Goal: Task Accomplishment & Management: Manage account settings

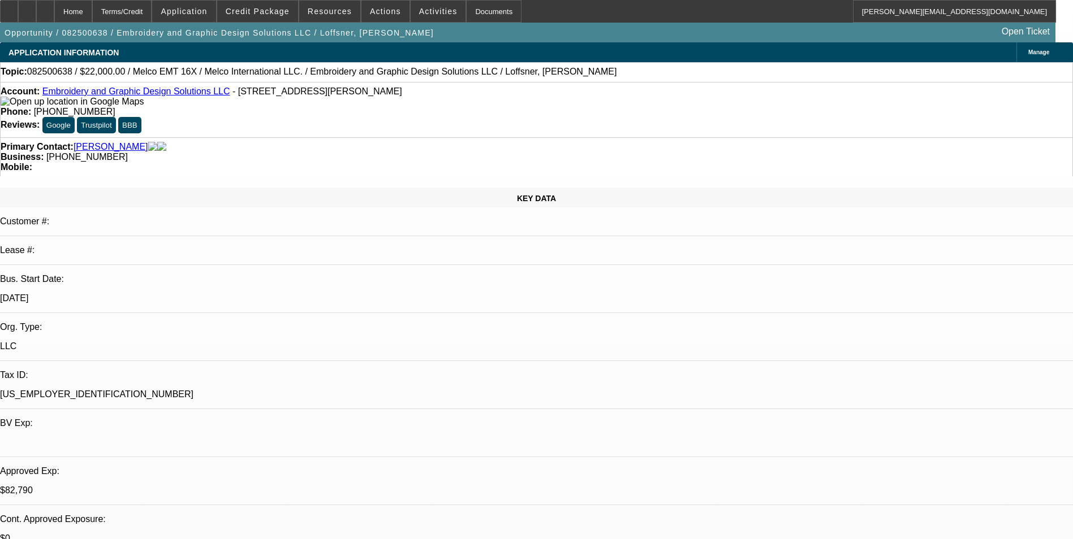
select select "0"
select select "2"
select select "0"
select select "6"
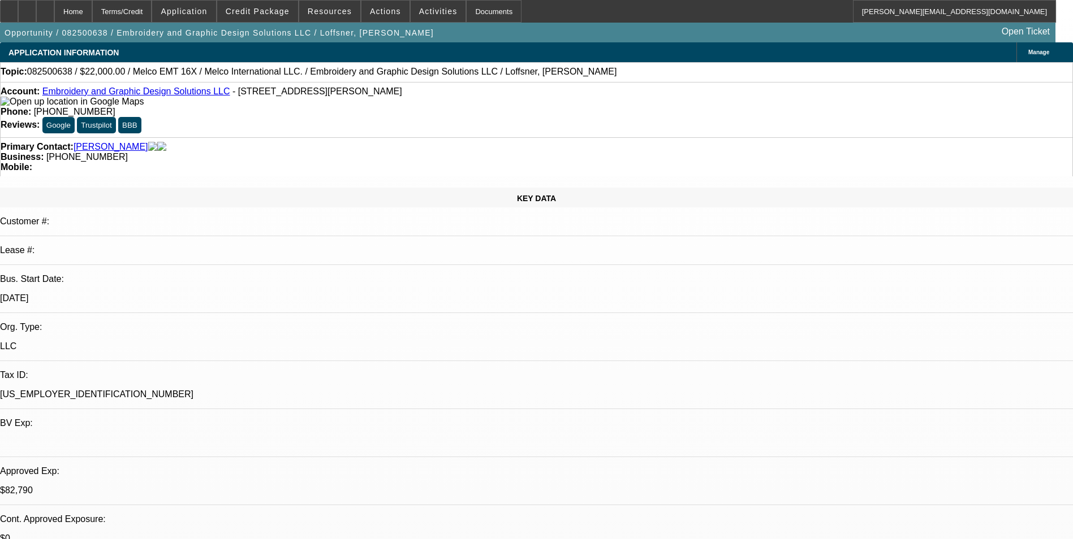
select select "0"
select select "2"
select select "0"
select select "6"
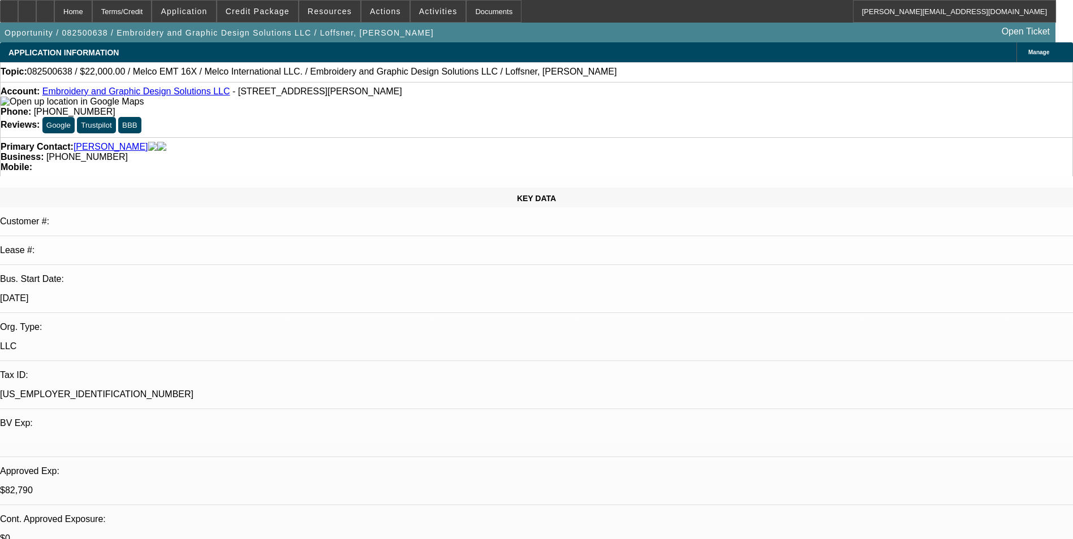
select select "0"
select select "2"
select select "0"
select select "6"
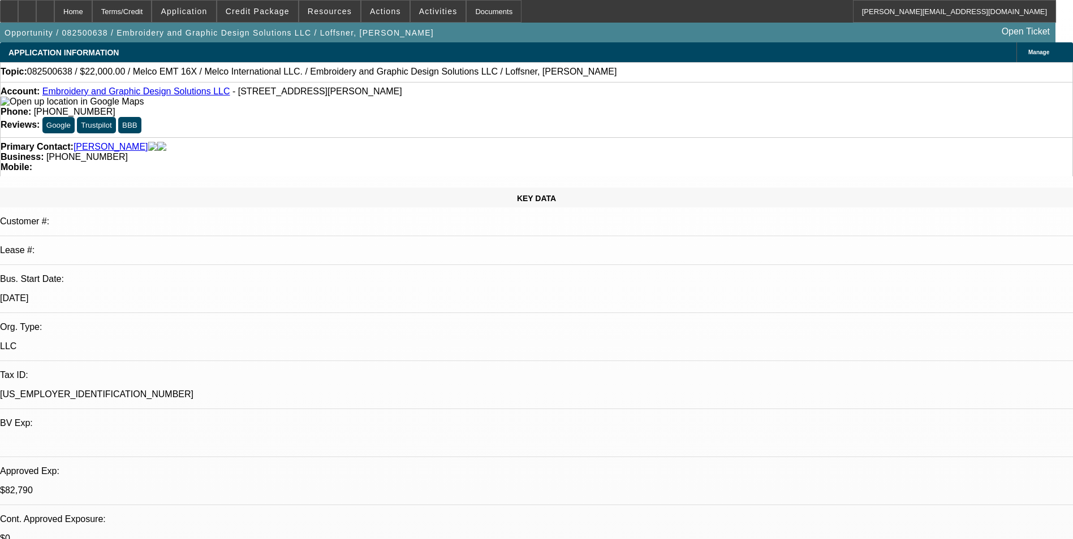
select select "0"
select select "2"
select select "0"
select select "6"
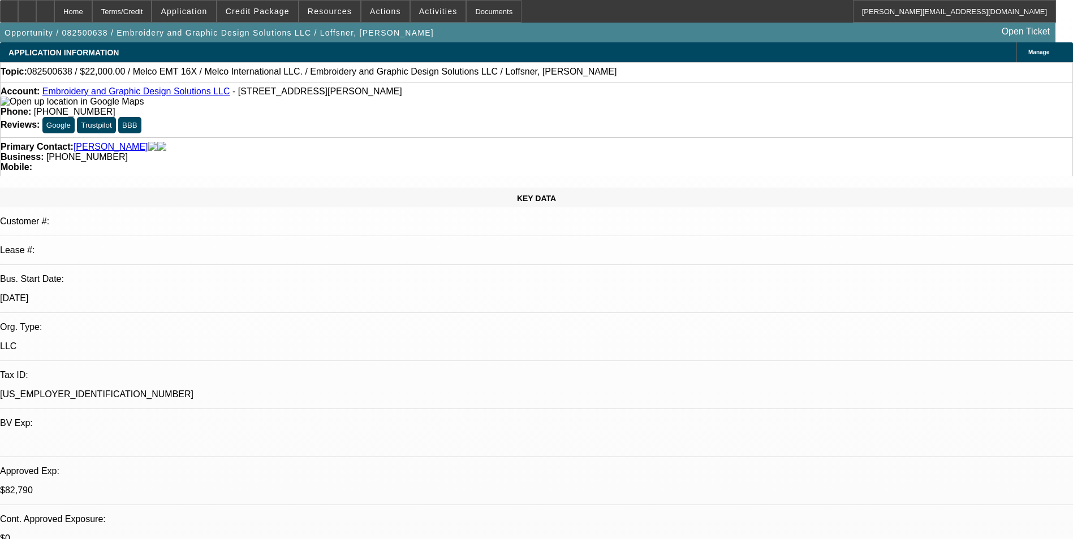
scroll to position [1753, 0]
select select "0"
select select "2"
select select "0.1"
select select "0"
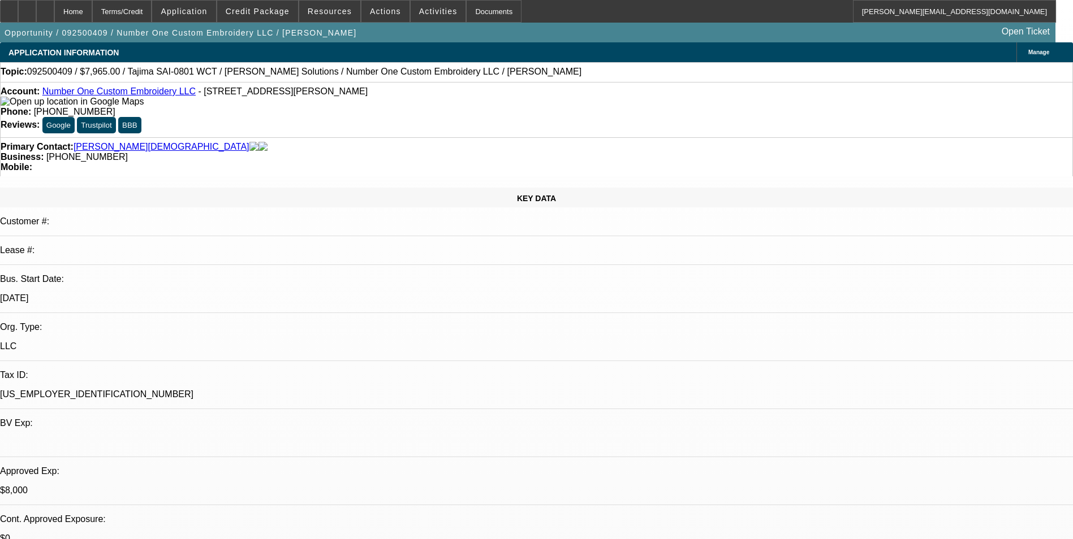
select select "0"
select select "0.1"
select select "0"
select select "0.1"
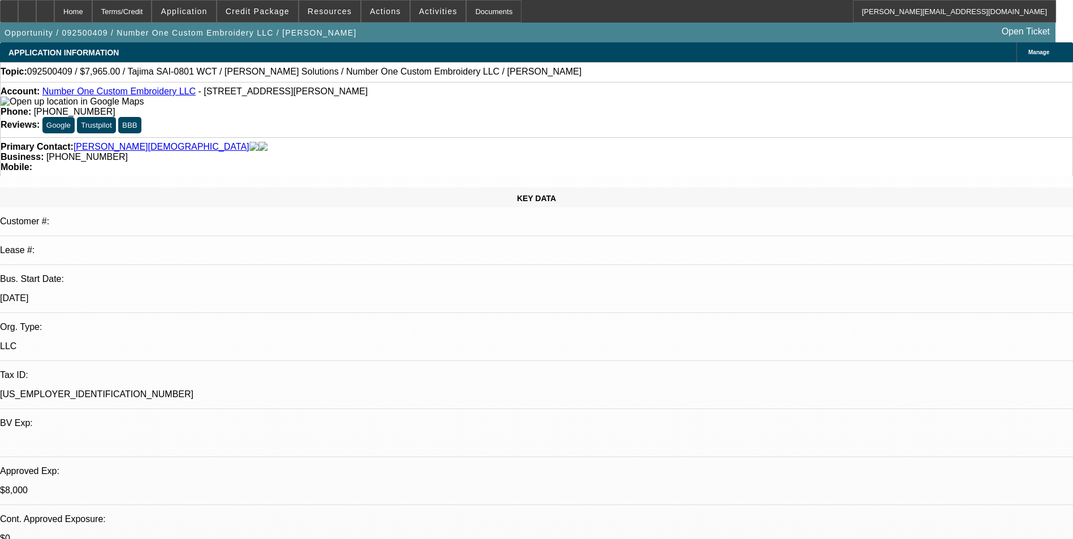
select select "0"
select select "1"
select select "2"
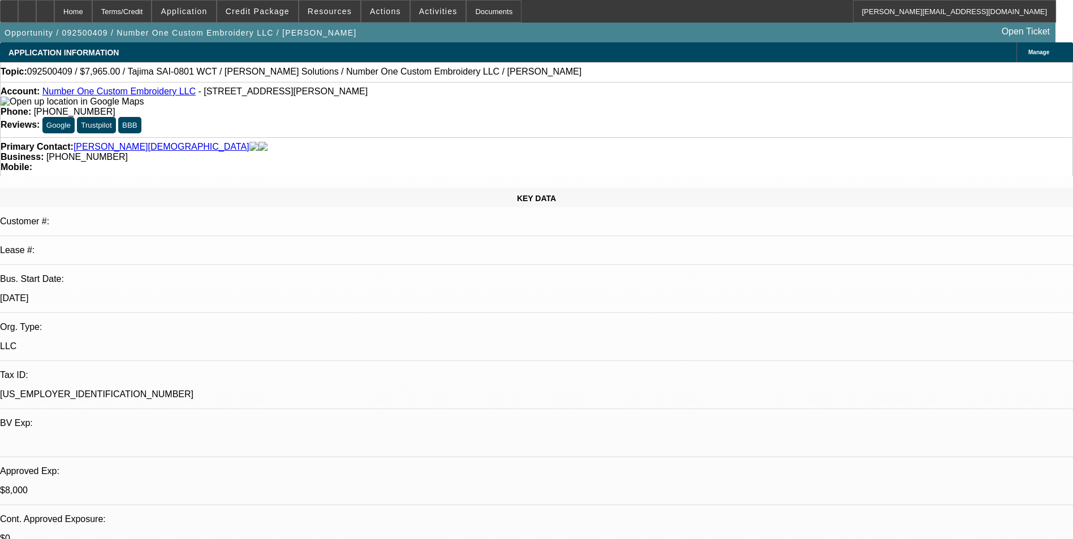
select select "4"
select select "1"
select select "4"
select select "1"
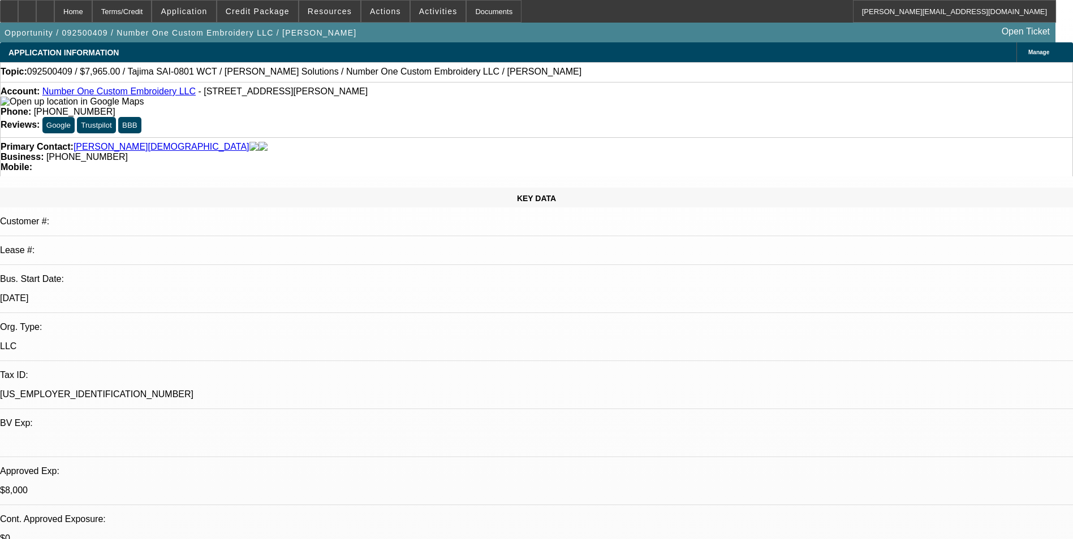
select select "1"
select select "4"
select select "1"
select select "6"
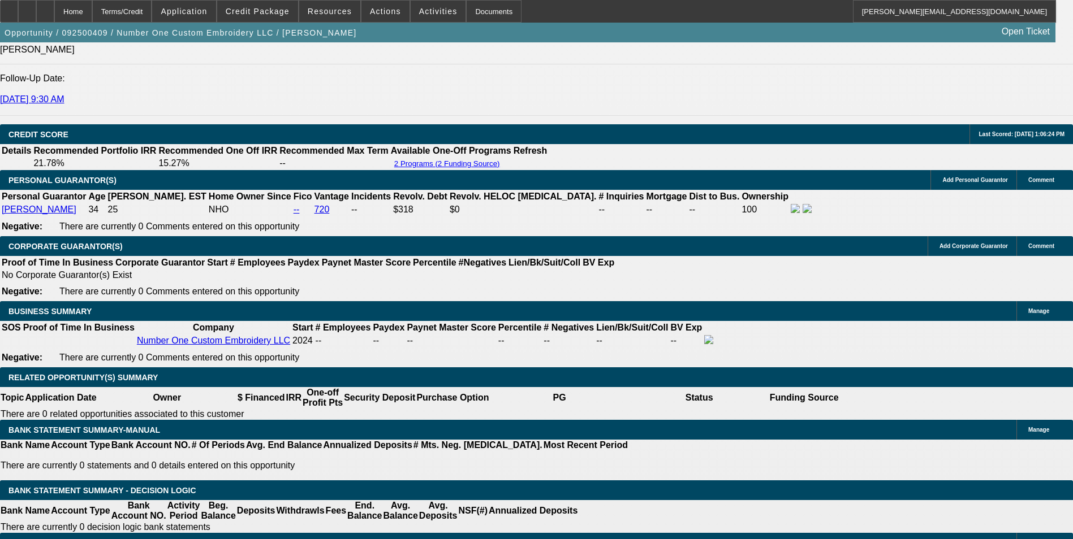
scroll to position [1640, 0]
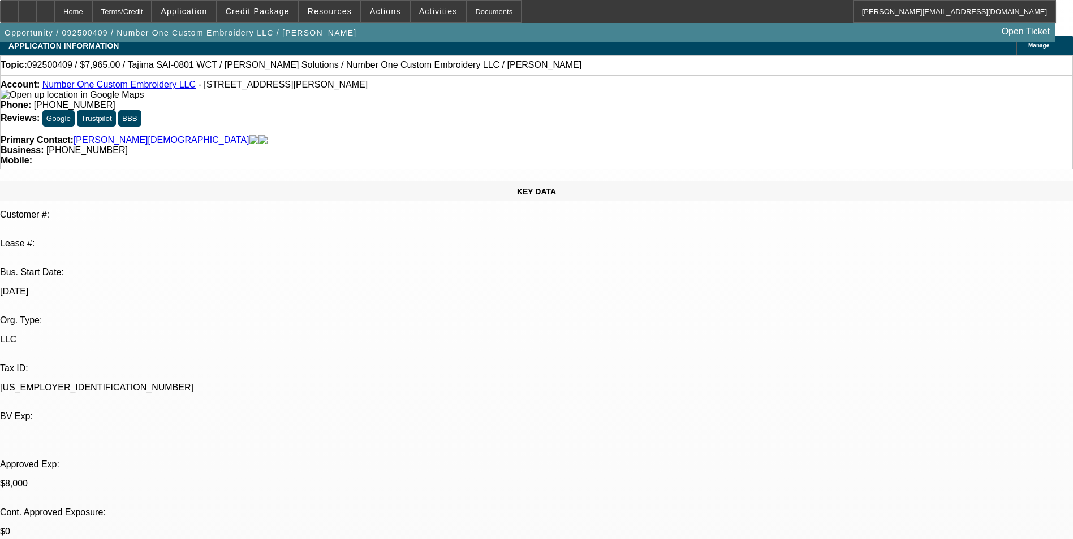
scroll to position [0, 0]
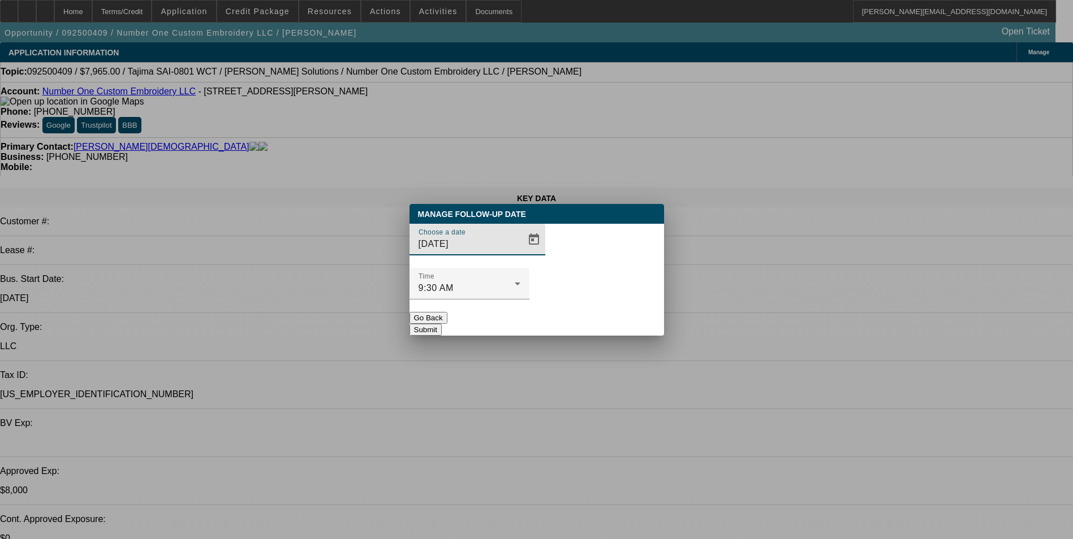
click at [520, 253] on span "Open calendar" at bounding box center [533, 239] width 27 height 27
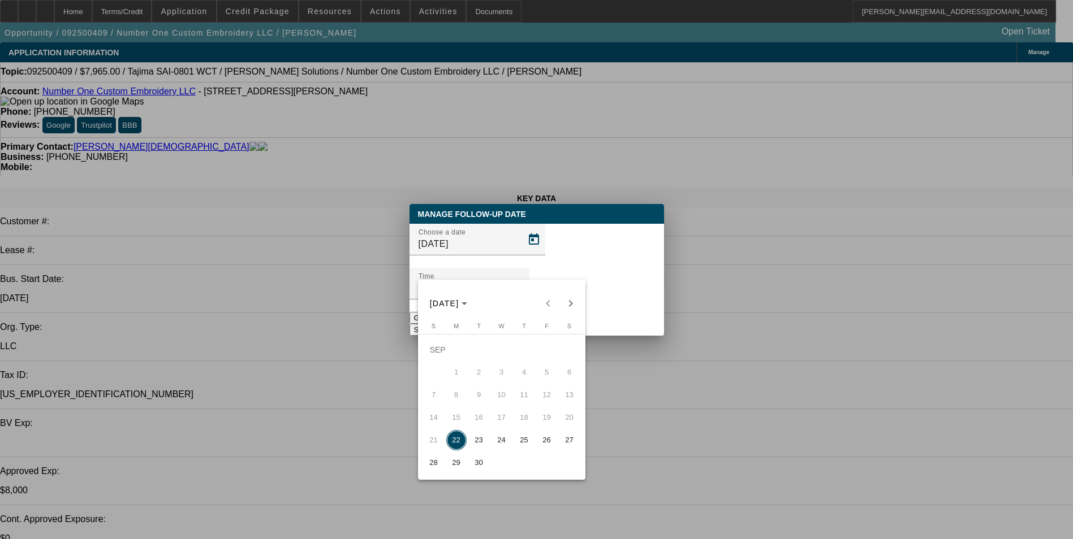
drag, startPoint x: 502, startPoint y: 445, endPoint x: 527, endPoint y: 382, distance: 67.5
click at [502, 444] on span "24" at bounding box center [501, 440] width 20 height 20
type input "9/24/2025"
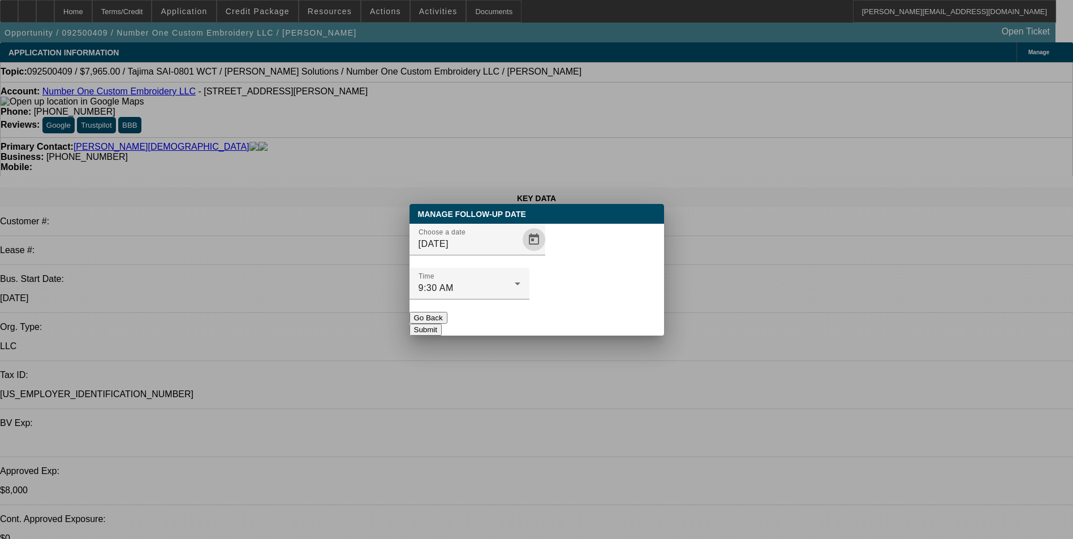
click at [442, 324] on button "Submit" at bounding box center [425, 330] width 32 height 12
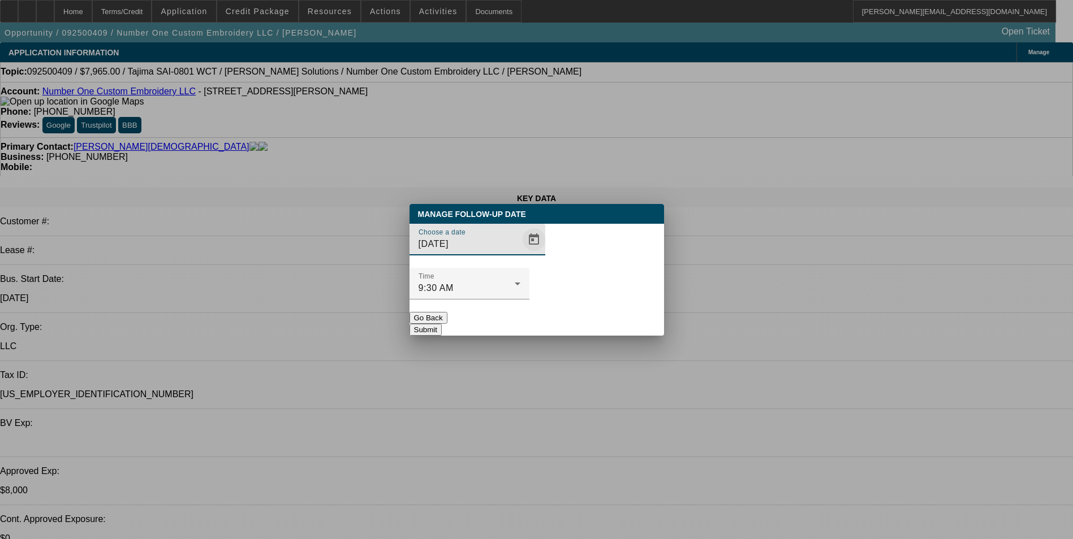
click at [520, 253] on span "Open calendar" at bounding box center [533, 239] width 27 height 27
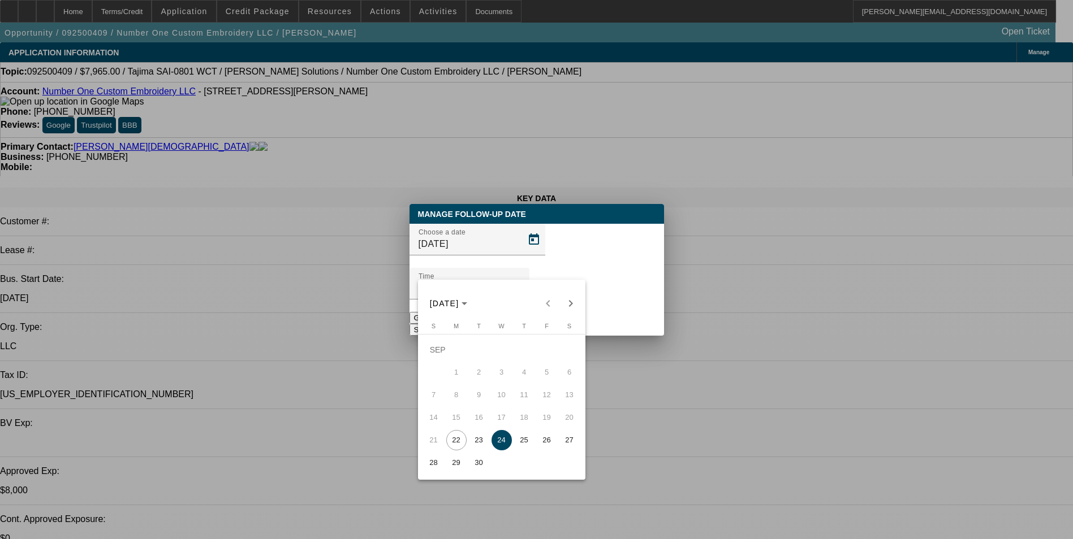
click at [541, 443] on span "26" at bounding box center [547, 440] width 20 height 20
type input "9/26/2025"
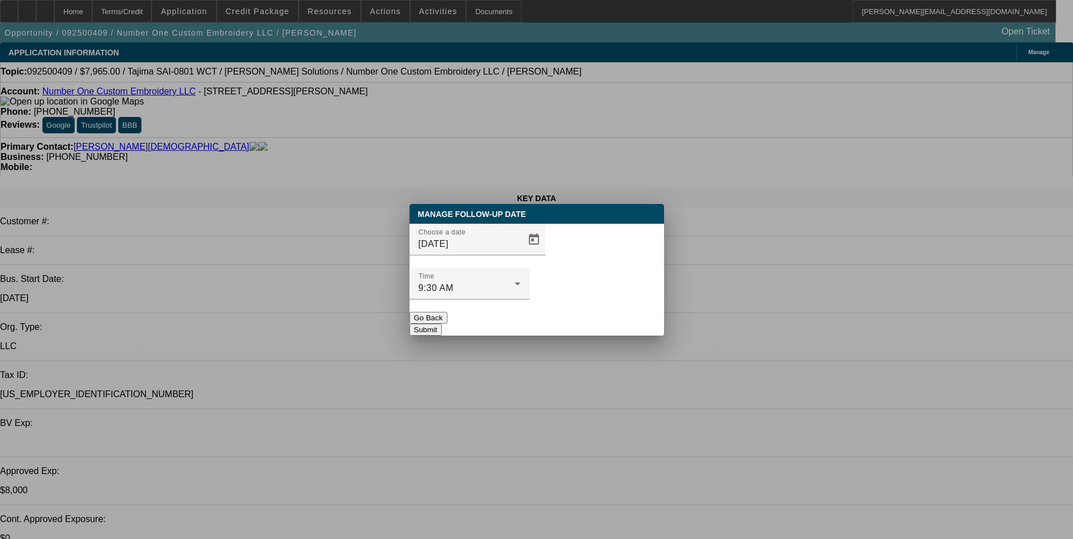
click at [442, 324] on button "Submit" at bounding box center [425, 330] width 32 height 12
